Goal: Information Seeking & Learning: Learn about a topic

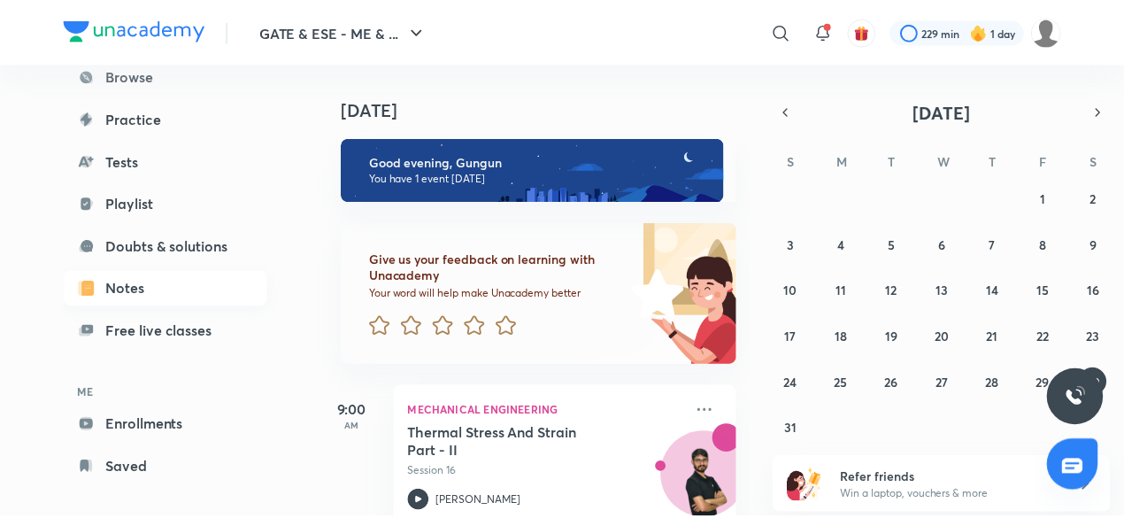
scroll to position [150, 0]
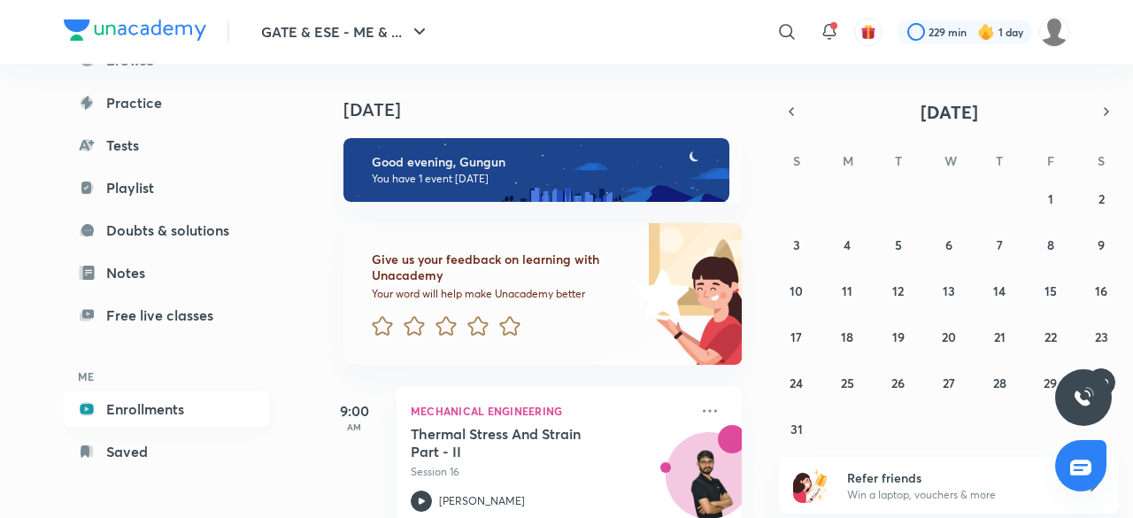
click at [148, 410] on link "Enrollments" at bounding box center [166, 408] width 205 height 35
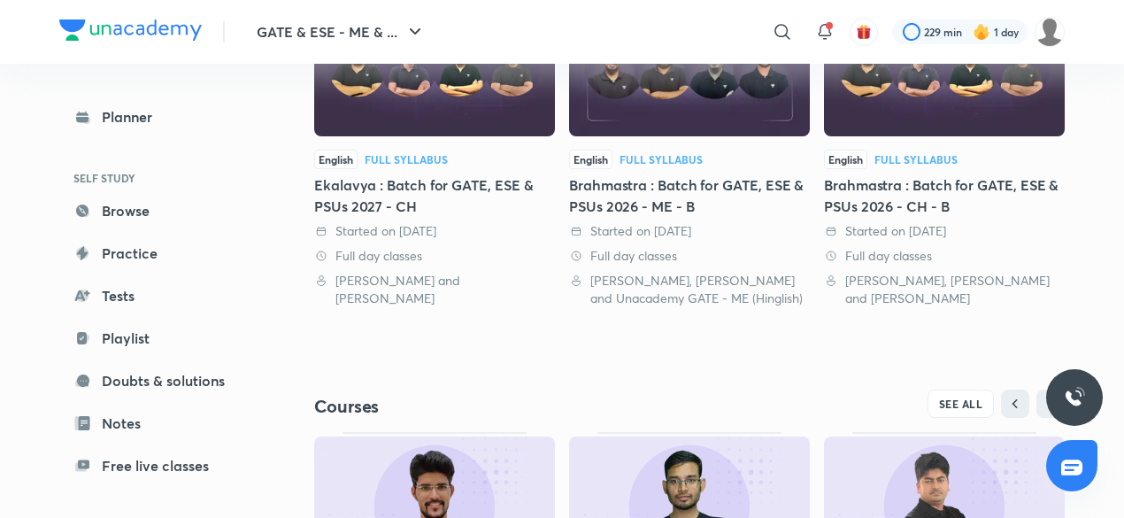
scroll to position [540, 0]
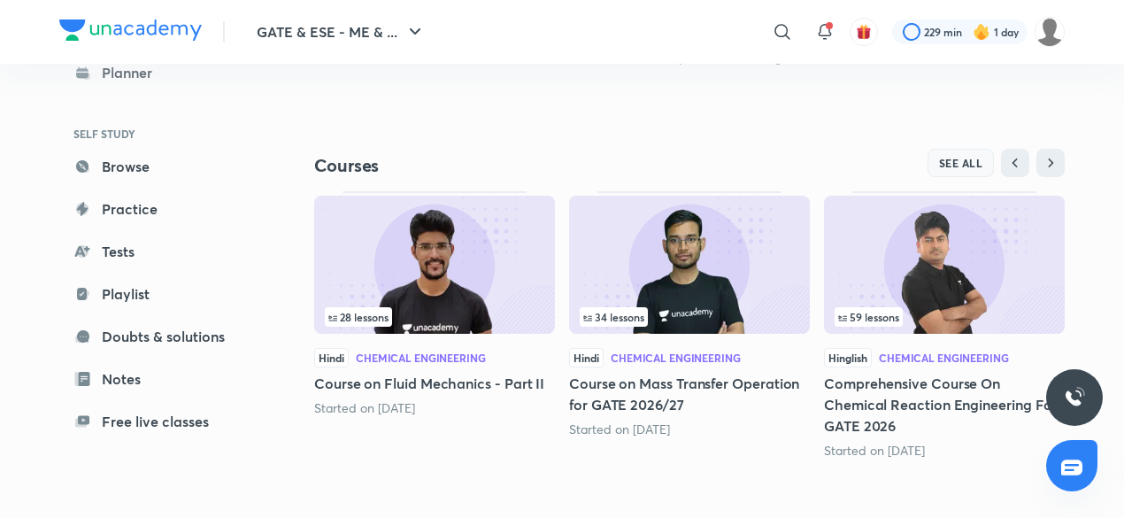
click at [972, 173] on button "SEE ALL" at bounding box center [960, 163] width 67 height 28
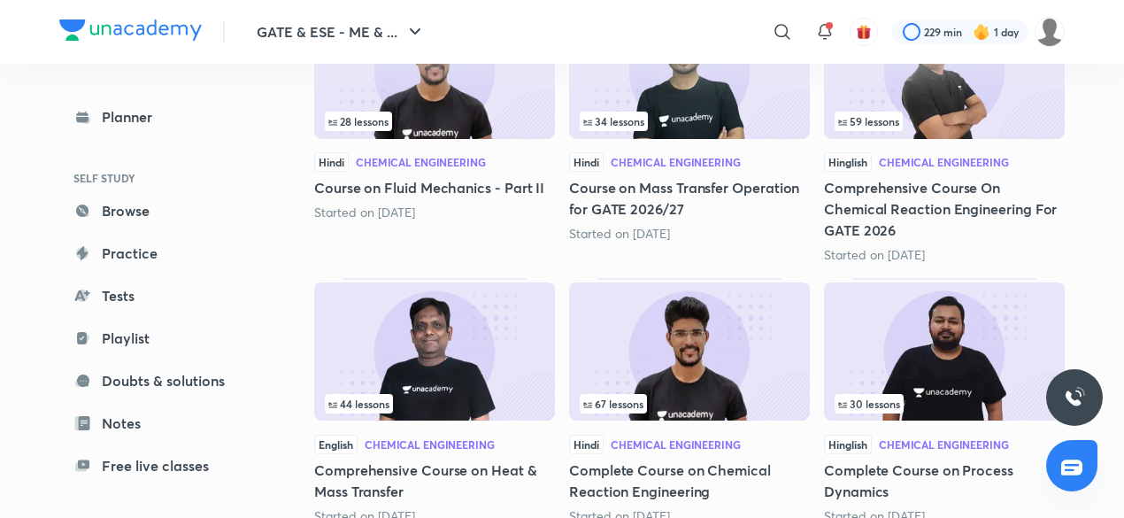
scroll to position [383, 0]
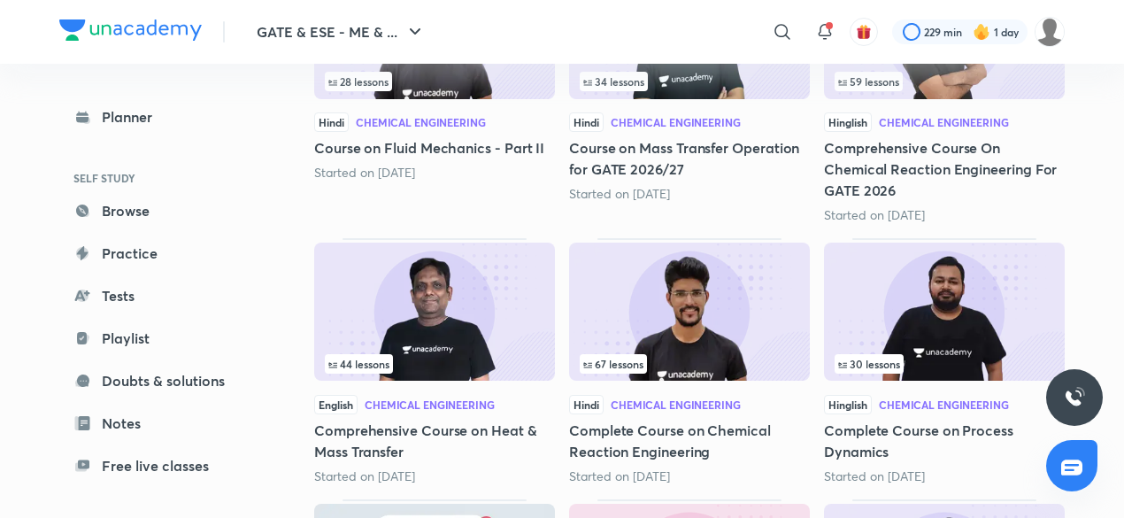
click at [947, 275] on img at bounding box center [944, 311] width 241 height 138
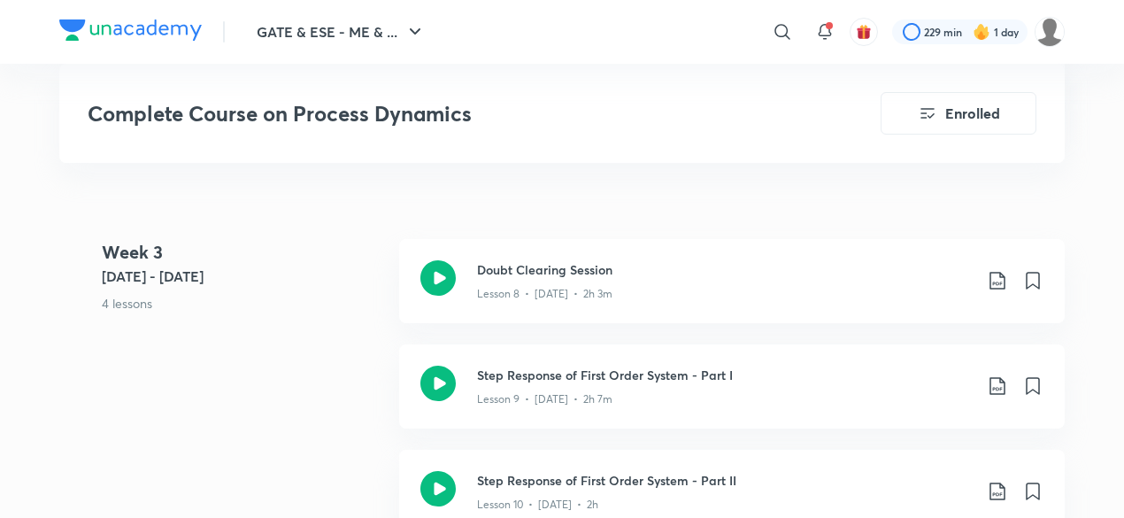
scroll to position [1892, 0]
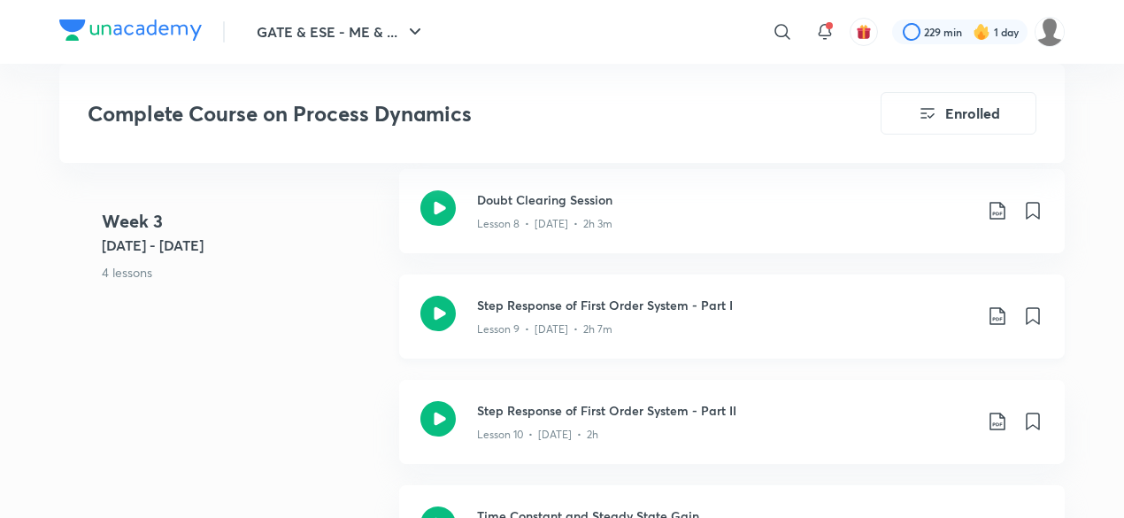
click at [515, 311] on h3 "Step Response of First Order System - Part I" at bounding box center [724, 305] width 495 height 19
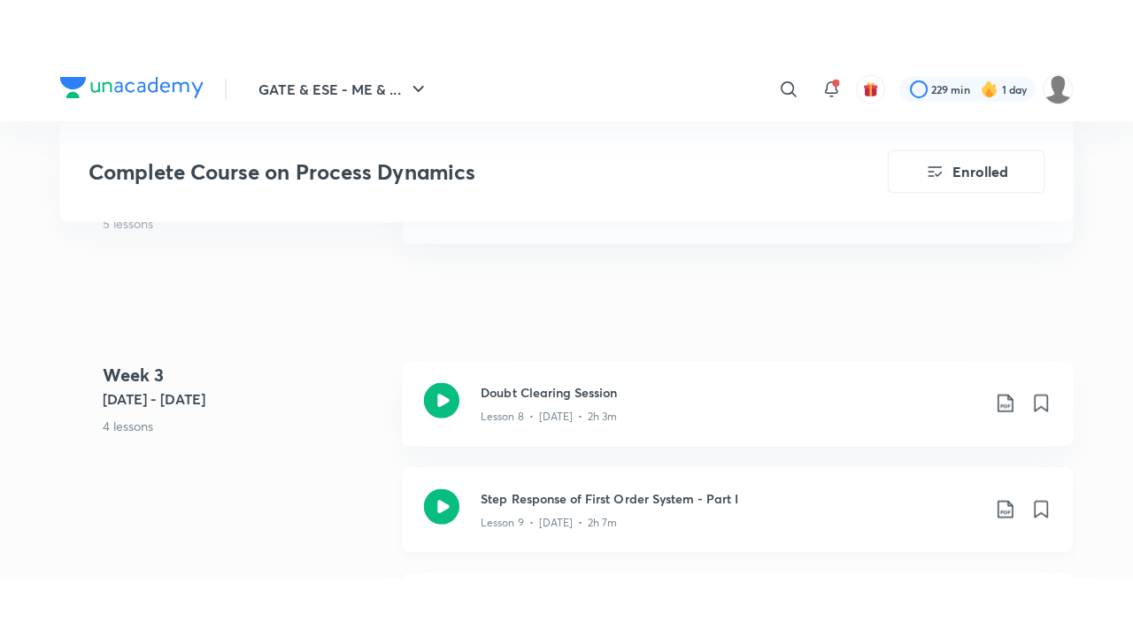
scroll to position [1774, 0]
